Goal: Find specific page/section: Find specific page/section

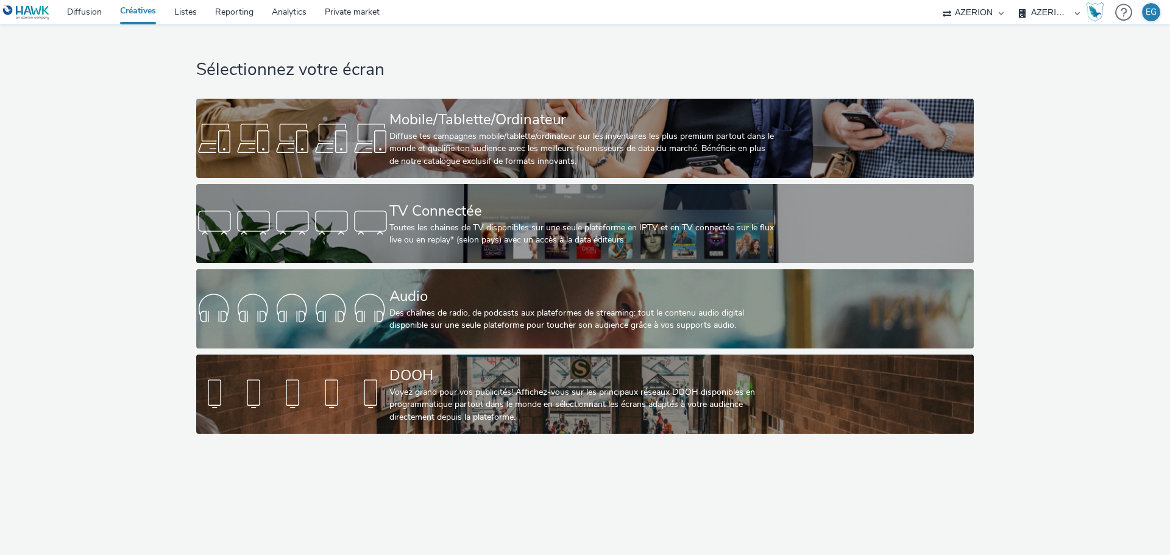
select select "79162ed7-0017-4339-93b0-3399b708648f"
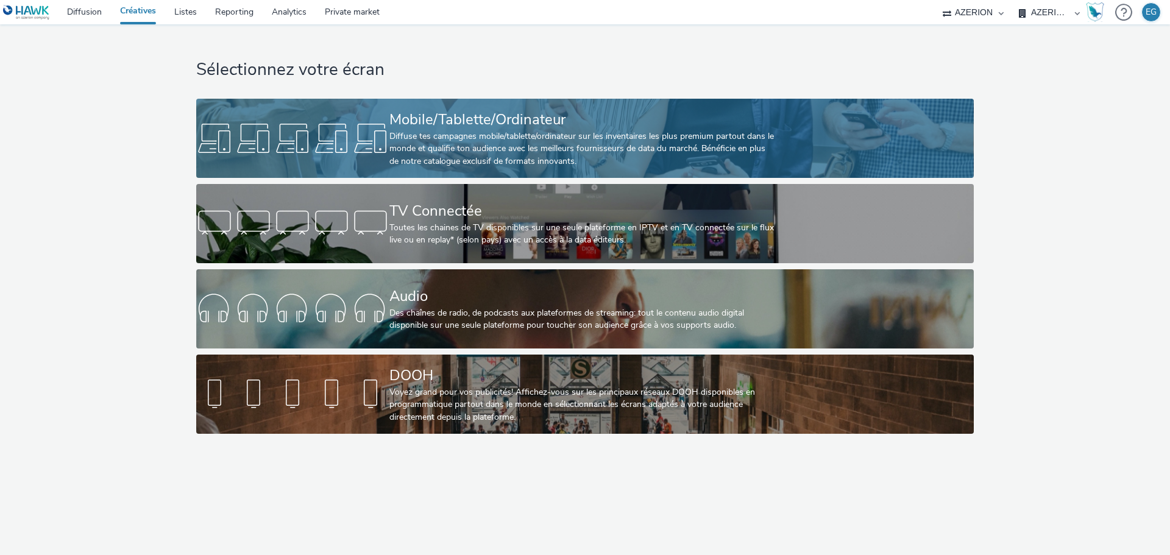
click at [439, 132] on div "Diffuse tes campagnes mobile/tablette/ordinateur sur les inventaires les plus p…" at bounding box center [582, 148] width 386 height 37
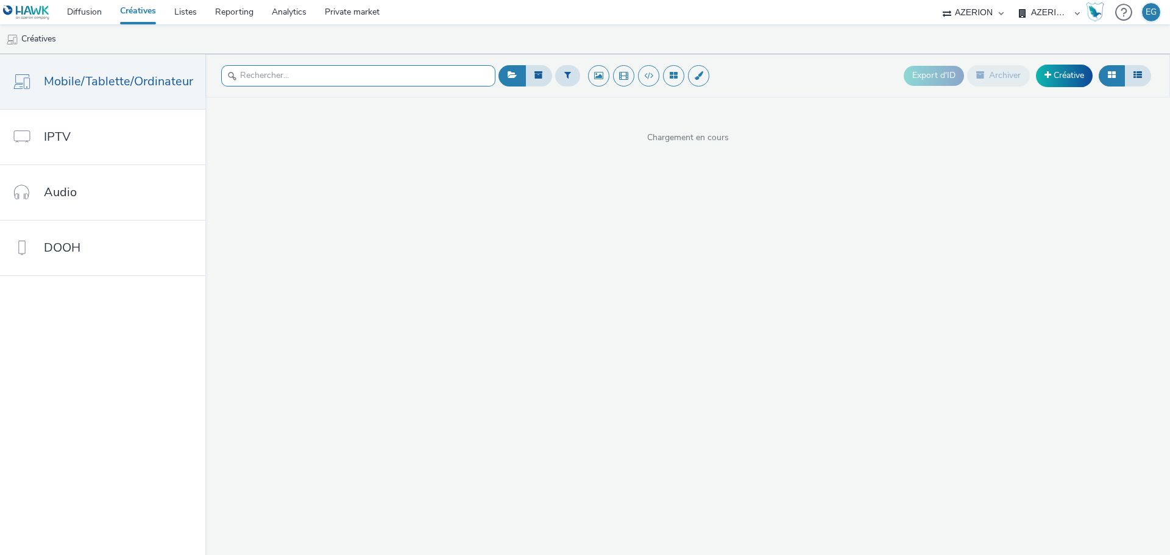
click at [263, 84] on input "text" at bounding box center [358, 75] width 274 height 21
click at [342, 77] on input "text" at bounding box center [358, 75] width 274 height 21
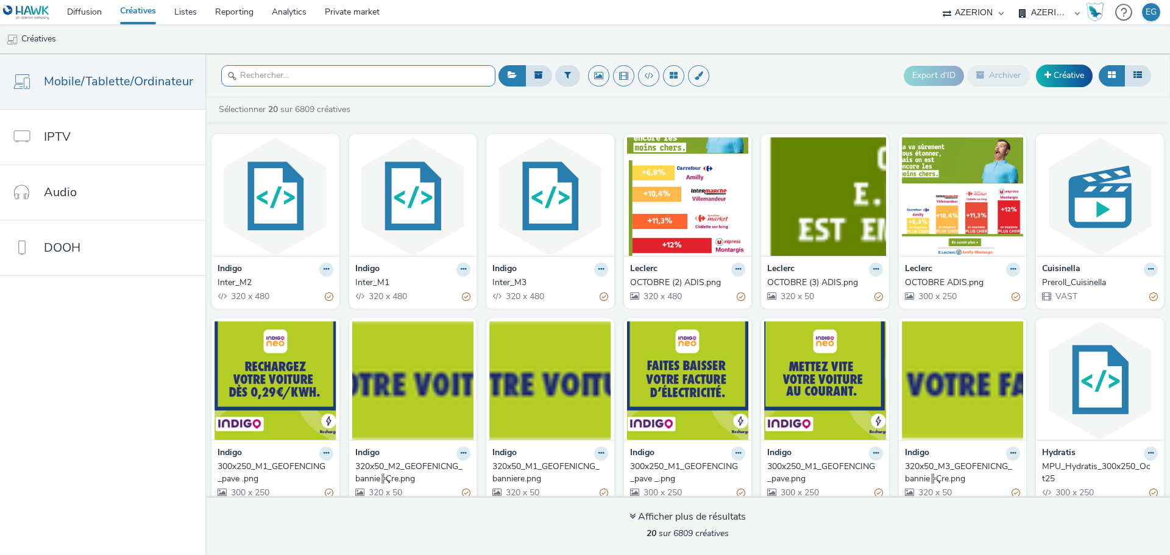
click at [342, 77] on input "text" at bounding box center [358, 75] width 274 height 21
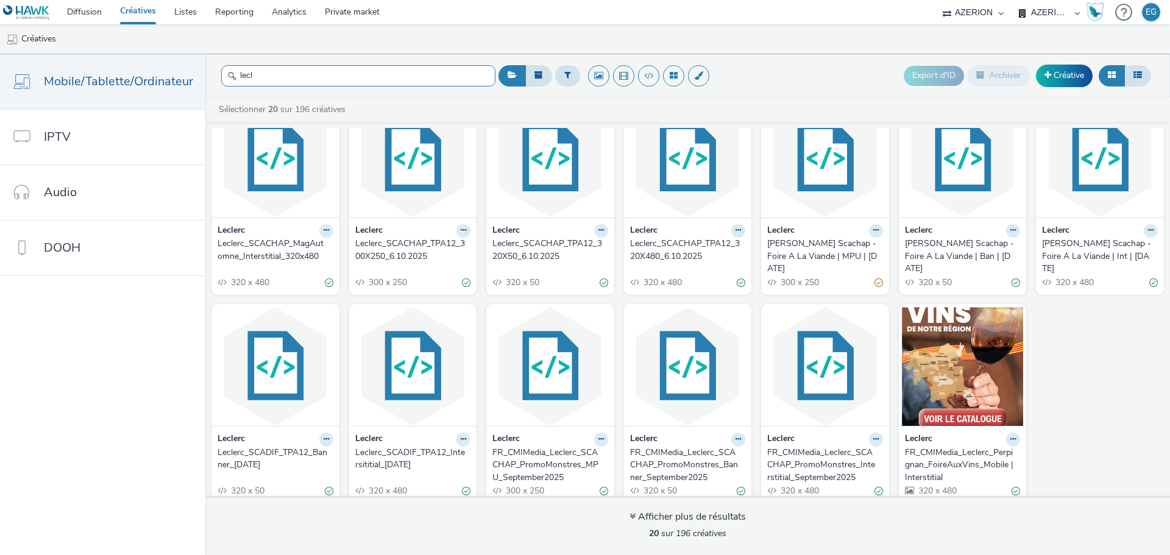
scroll to position [236, 0]
type input "lecl"
click at [965, 370] on img at bounding box center [963, 365] width 122 height 119
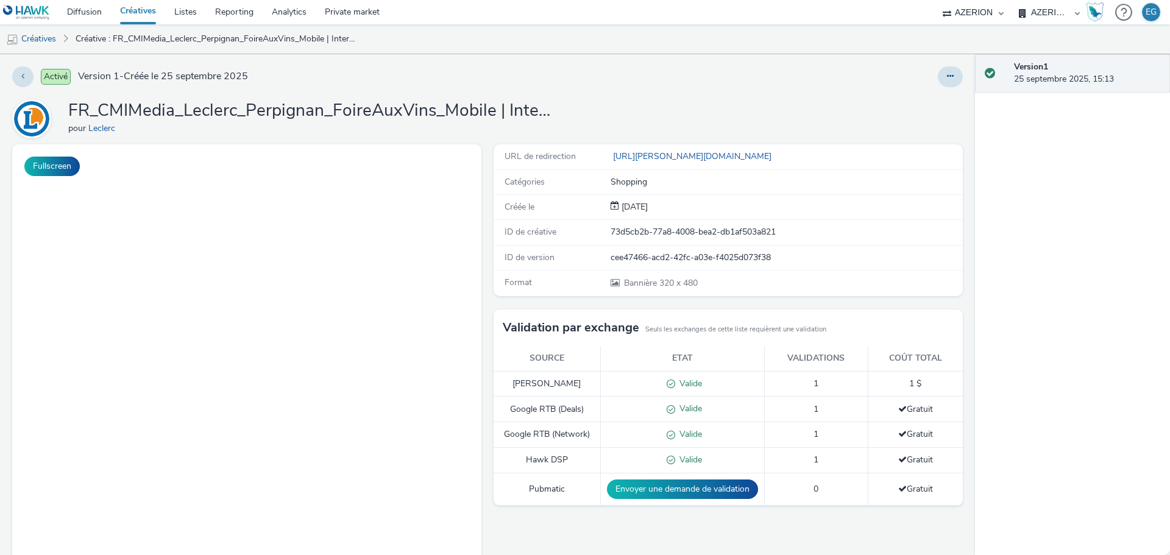
click at [404, 111] on h1 "FR_CMIMedia_Leclerc_Perpignan_FoireAuxVins_Mobile | Interstitial" at bounding box center [311, 110] width 487 height 23
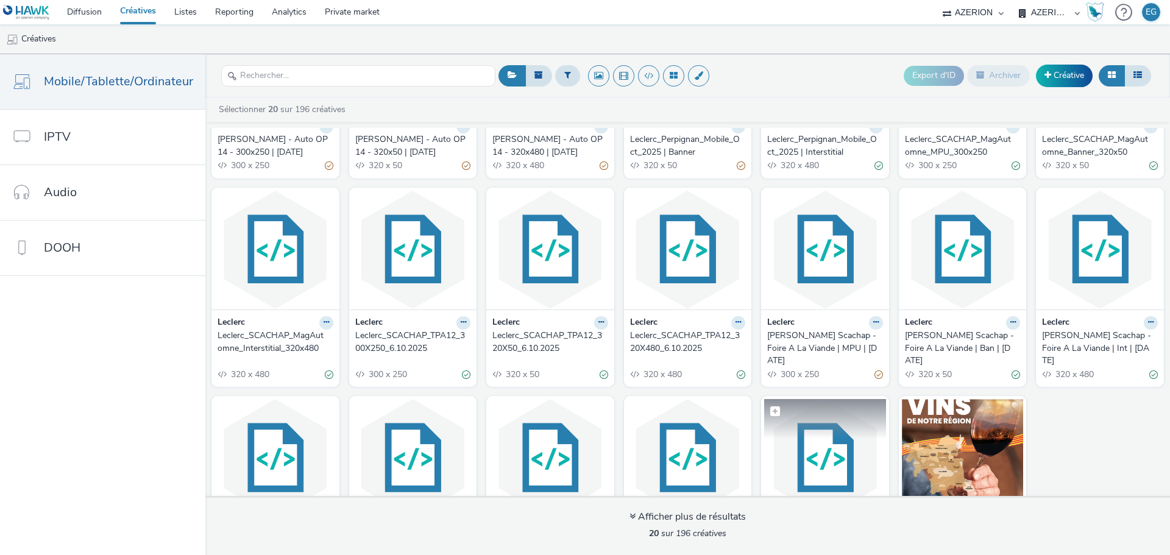
scroll to position [236, 0]
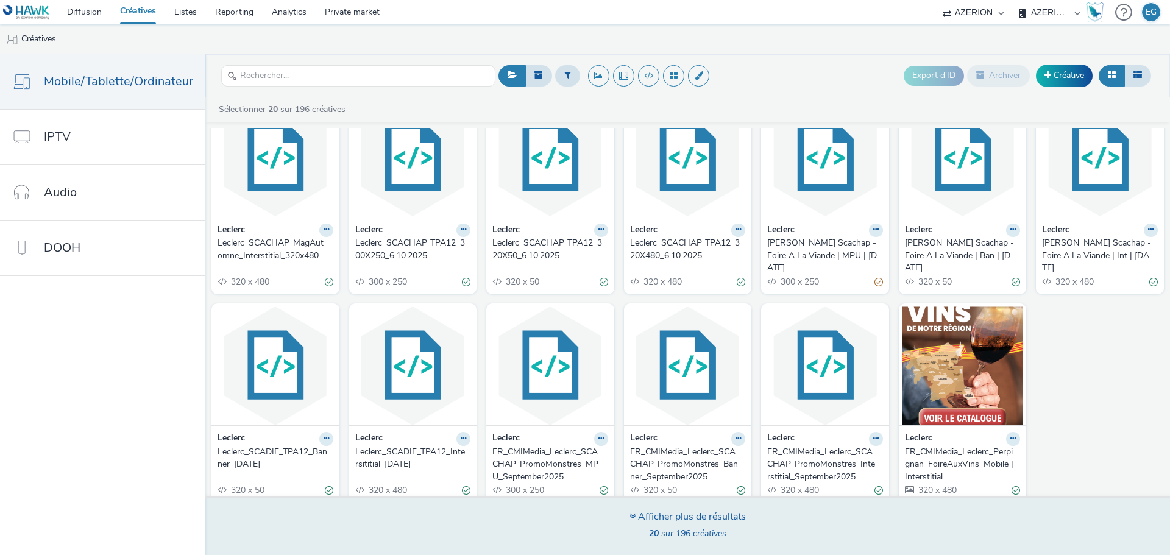
click at [715, 534] on span "20 sur 196 créatives" at bounding box center [687, 534] width 77 height 12
click at [693, 540] on div "Afficher plus de résultats 20 sur 196 créatives" at bounding box center [687, 526] width 116 height 33
click at [655, 520] on div "Afficher plus de résultats" at bounding box center [687, 517] width 116 height 14
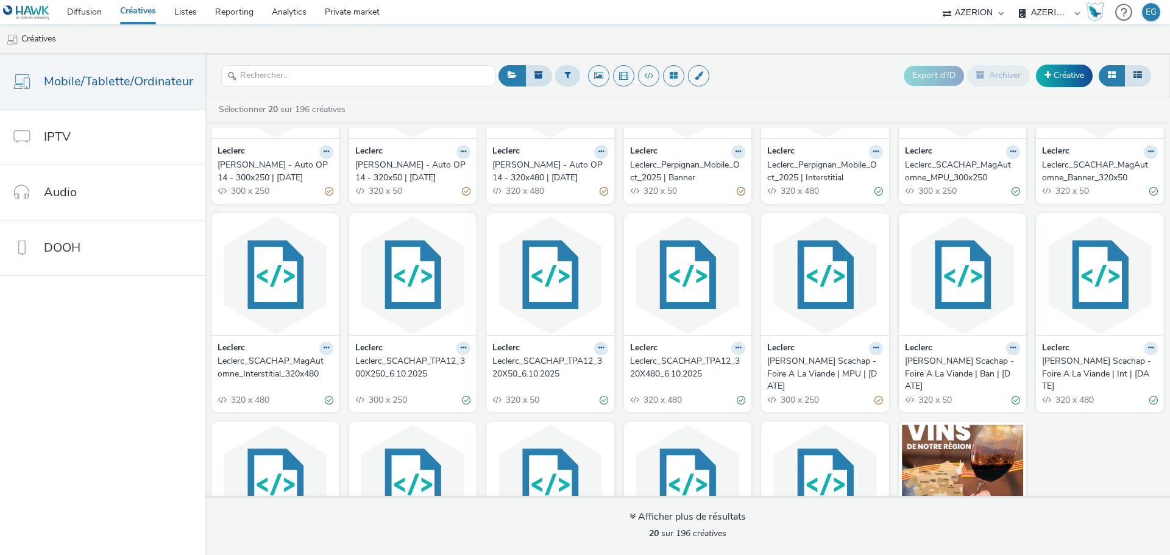
scroll to position [0, 0]
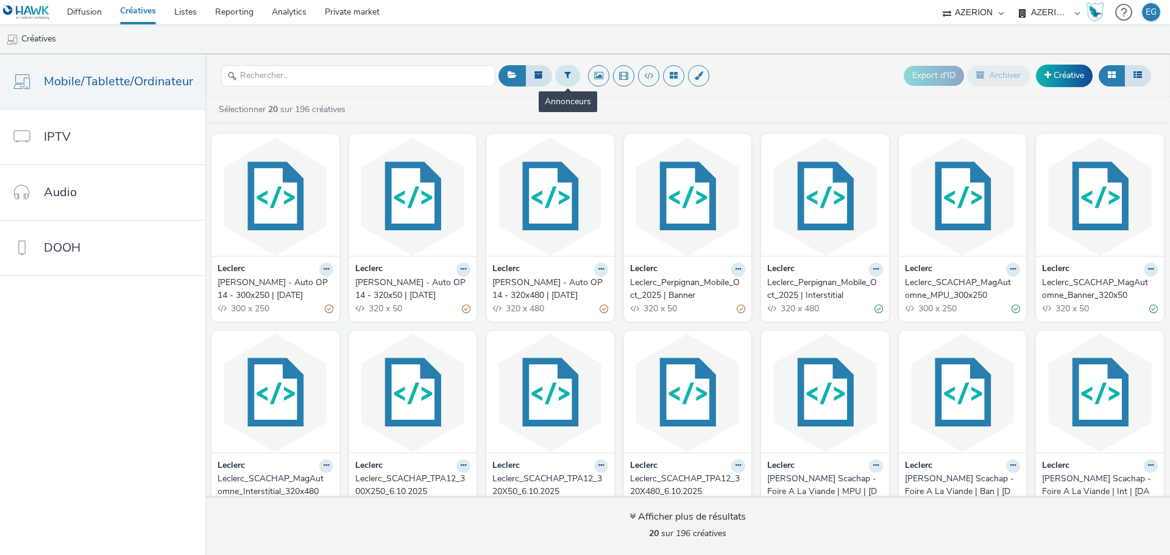
click at [562, 81] on button at bounding box center [567, 75] width 25 height 21
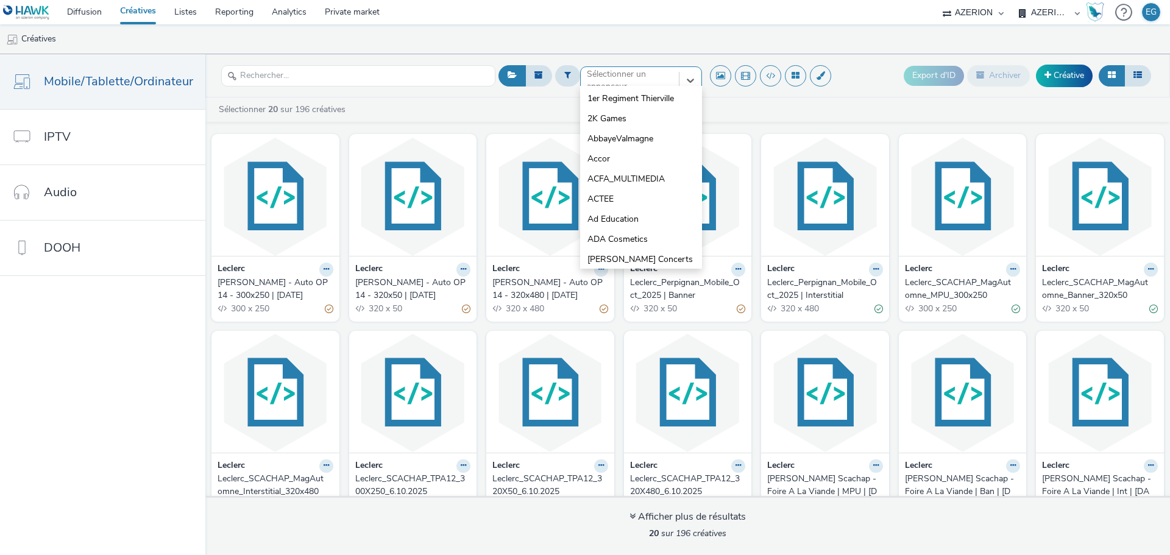
click at [665, 84] on div at bounding box center [630, 80] width 86 height 15
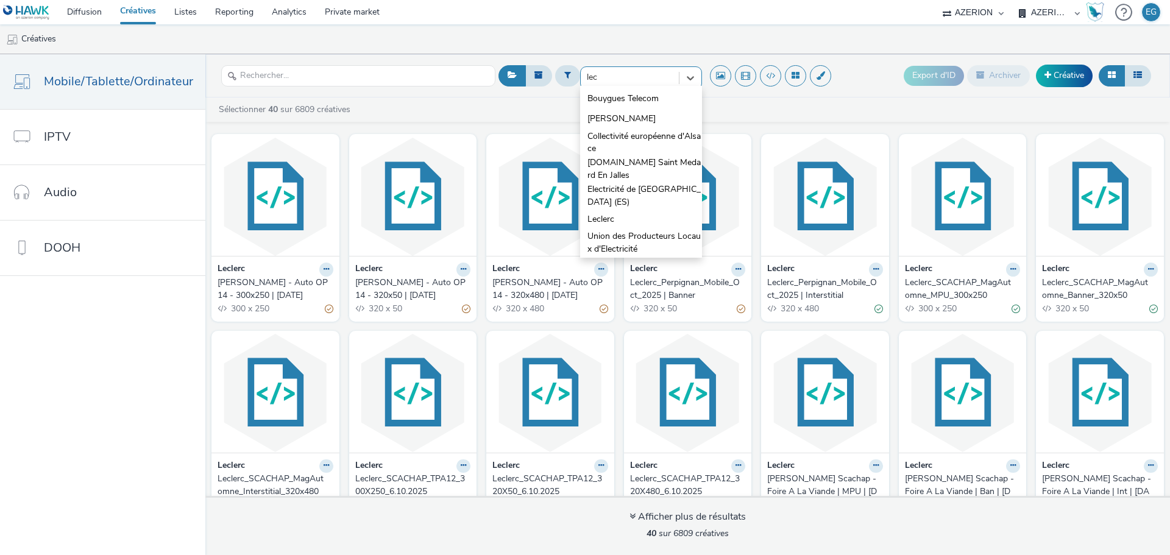
type input "lecl"
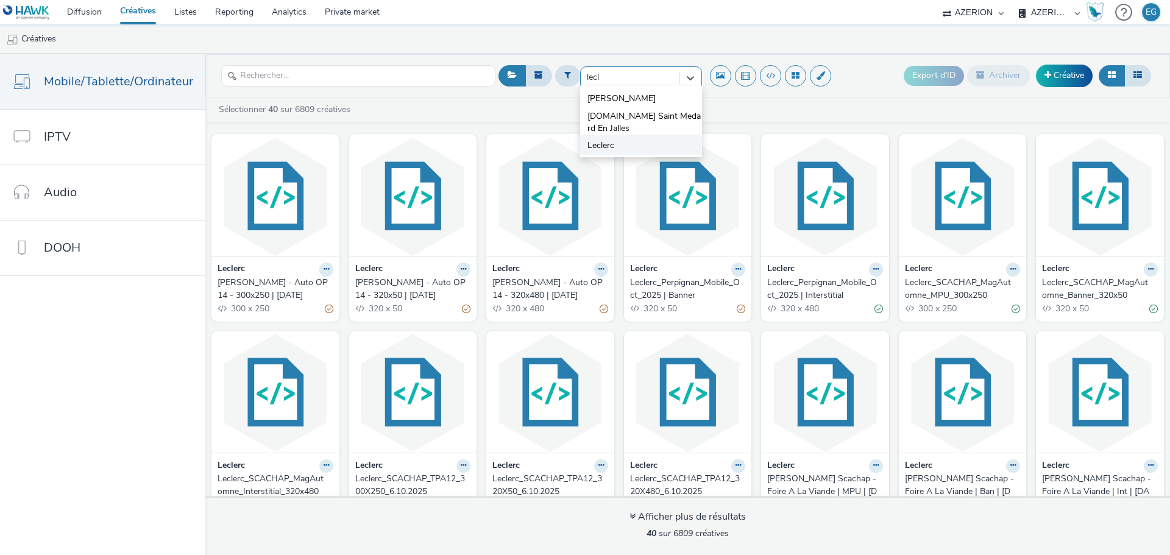
click at [603, 146] on span "Leclerc" at bounding box center [600, 145] width 27 height 12
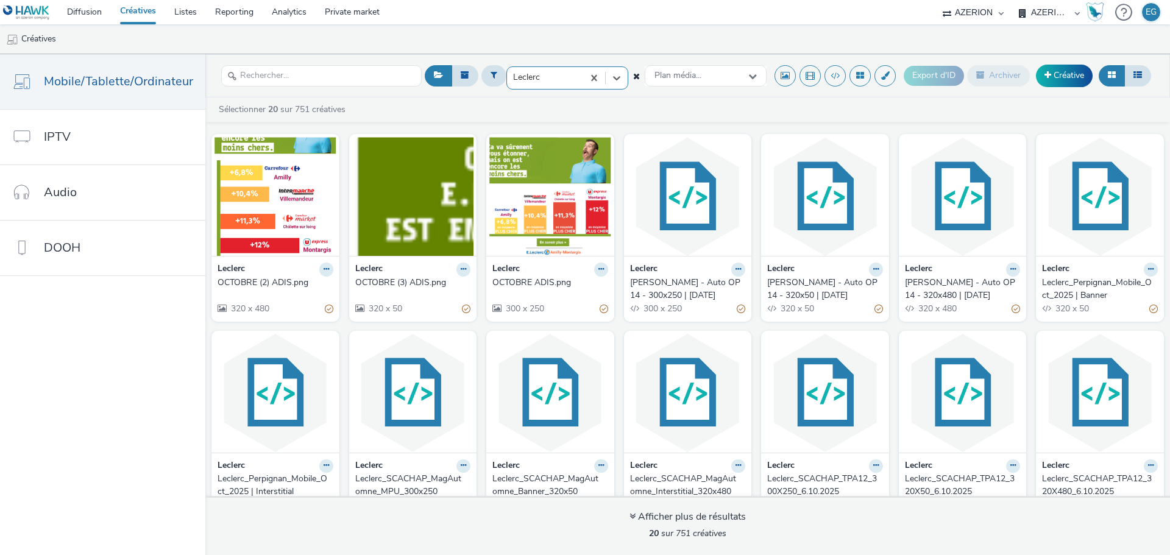
click at [556, 83] on div at bounding box center [545, 77] width 64 height 15
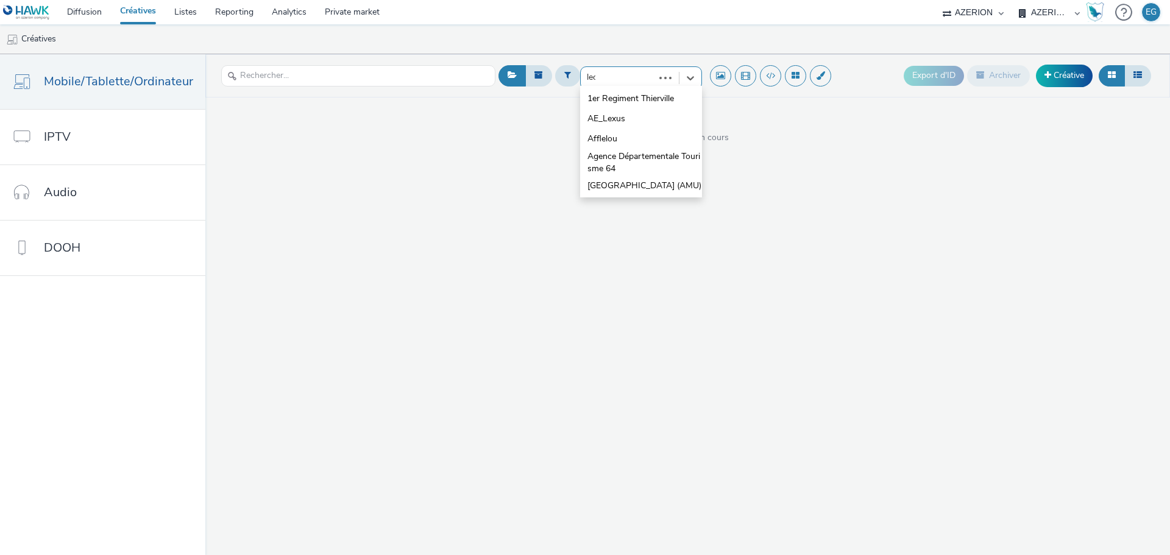
type input "lecl"
click at [601, 119] on span "[DOMAIN_NAME] Saint Medard En Jalles" at bounding box center [644, 122] width 115 height 25
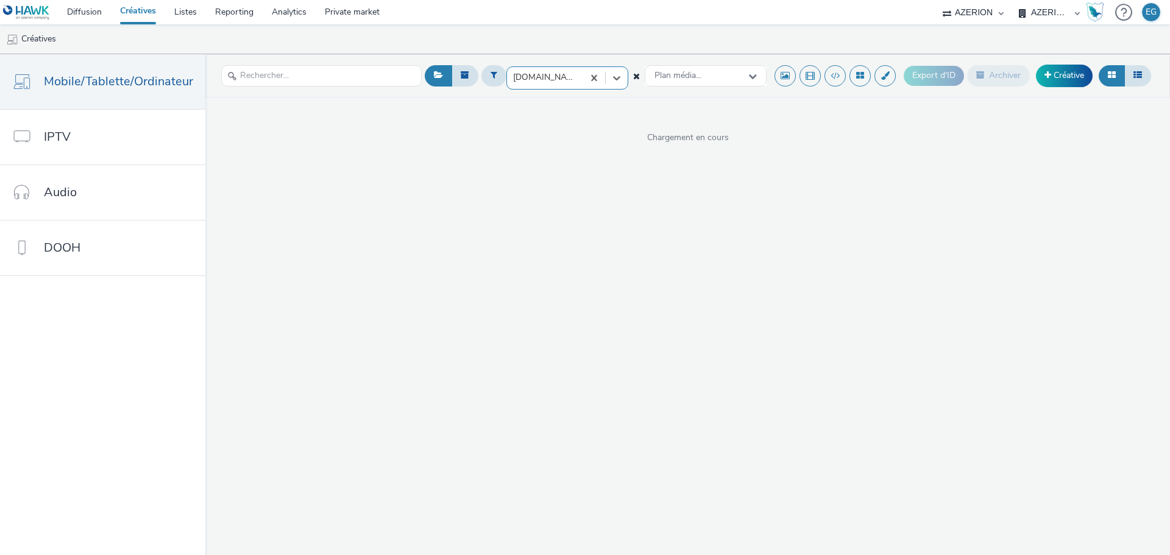
click at [634, 79] on icon at bounding box center [636, 76] width 7 height 9
click at [292, 83] on input "text" at bounding box center [358, 75] width 274 height 21
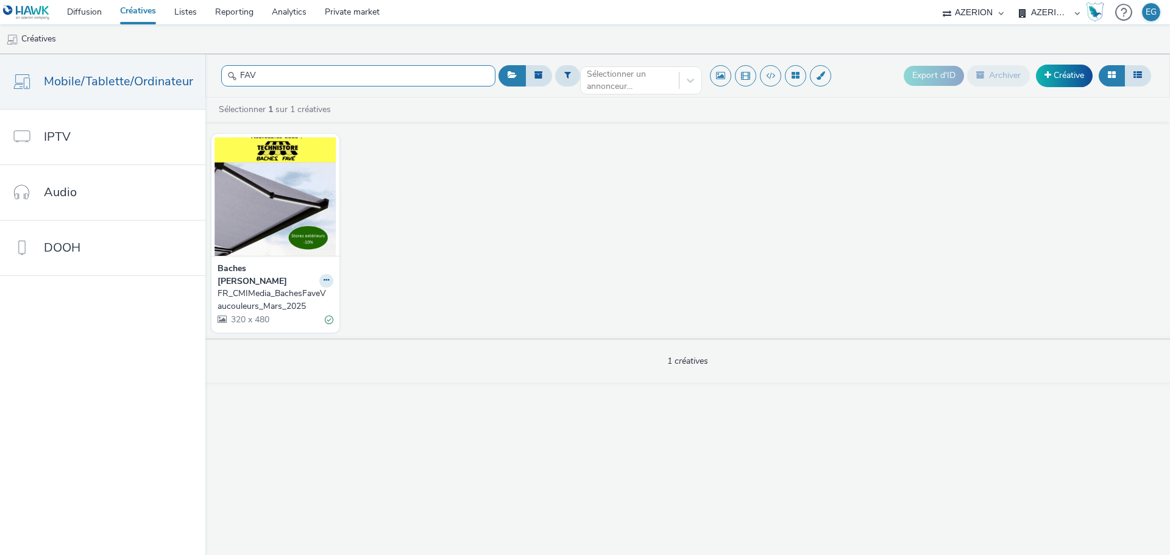
type input "FAV"
click at [140, 19] on link "Créatives" at bounding box center [138, 12] width 54 height 24
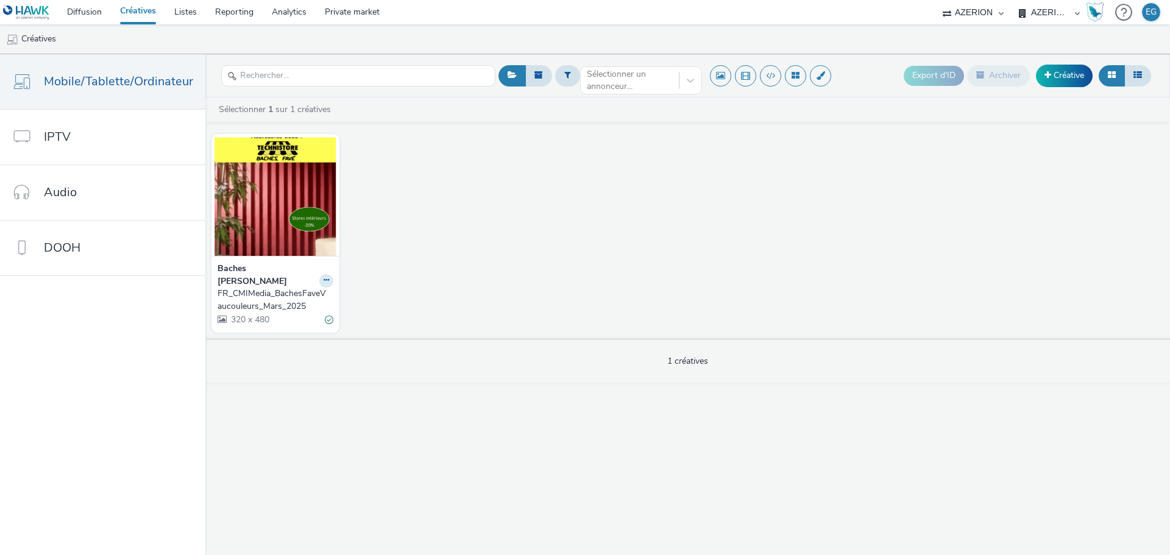
click at [140, 19] on link "Créatives" at bounding box center [138, 12] width 54 height 24
